Goal: Browse casually

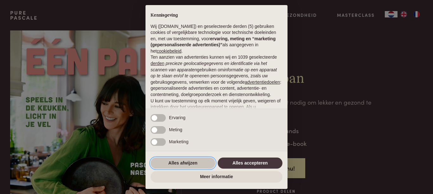
click at [186, 160] on button "Alles afwijzen" at bounding box center [183, 163] width 65 height 11
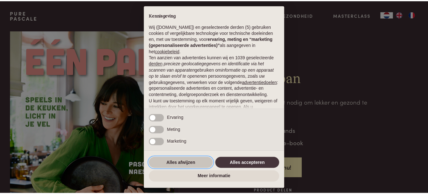
scroll to position [61, 0]
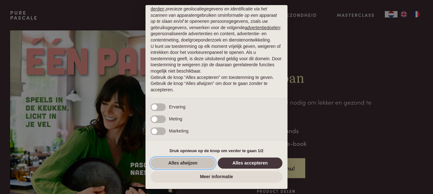
click at [183, 161] on button "Alles afwijzen" at bounding box center [183, 163] width 65 height 11
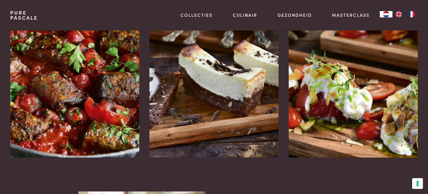
scroll to position [868, 0]
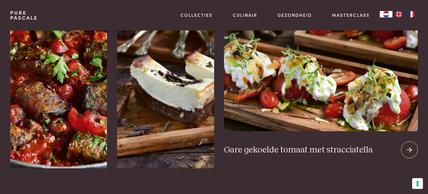
click at [409, 151] on icon at bounding box center [408, 149] width 5 height 9
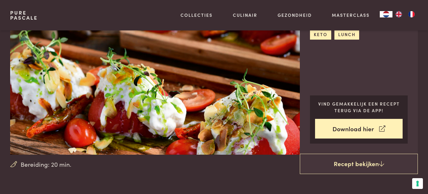
scroll to position [68, 0]
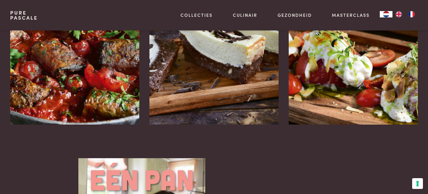
scroll to position [868, 0]
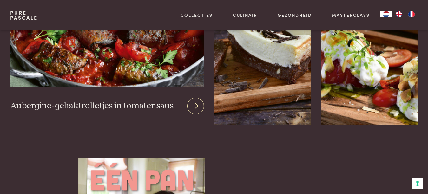
click at [84, 57] on img at bounding box center [107, 10] width 194 height 153
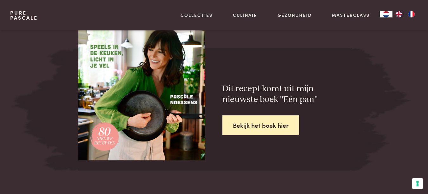
scroll to position [965, 0]
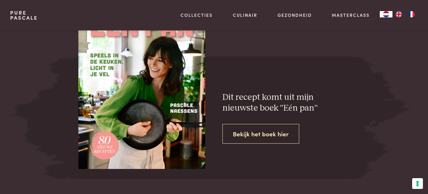
click at [268, 133] on link "Bekijk het boek hier" at bounding box center [260, 134] width 77 height 20
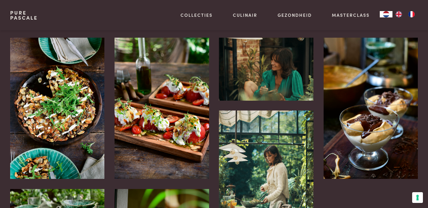
scroll to position [1265, 0]
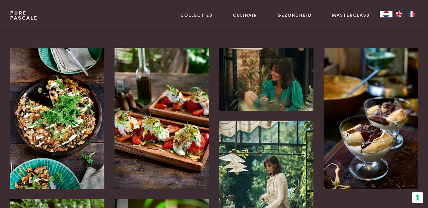
click at [59, 119] on img at bounding box center [57, 118] width 94 height 141
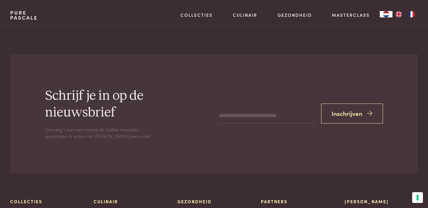
scroll to position [1812, 0]
